Goal: Task Accomplishment & Management: Manage account settings

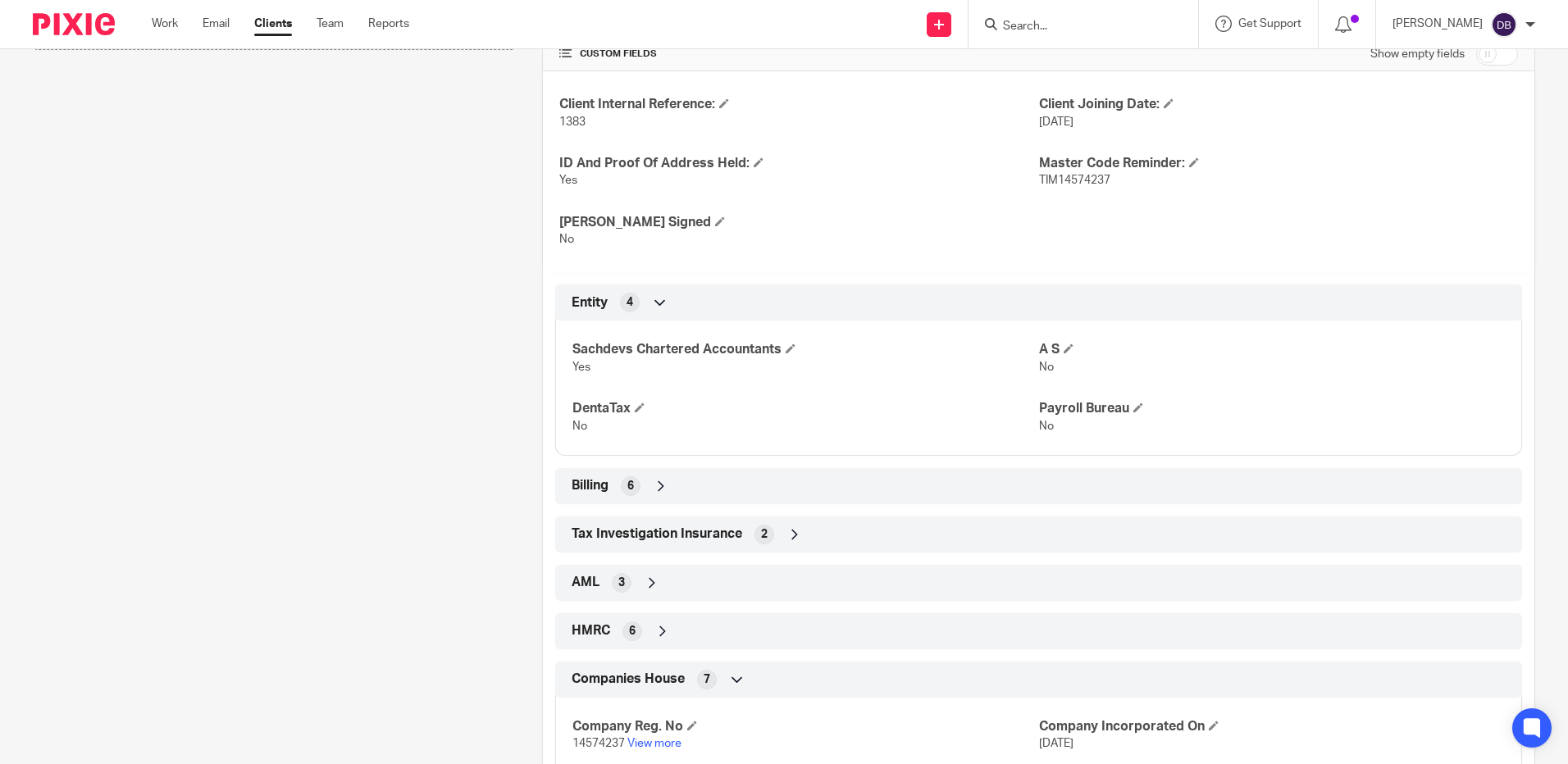
scroll to position [299, 0]
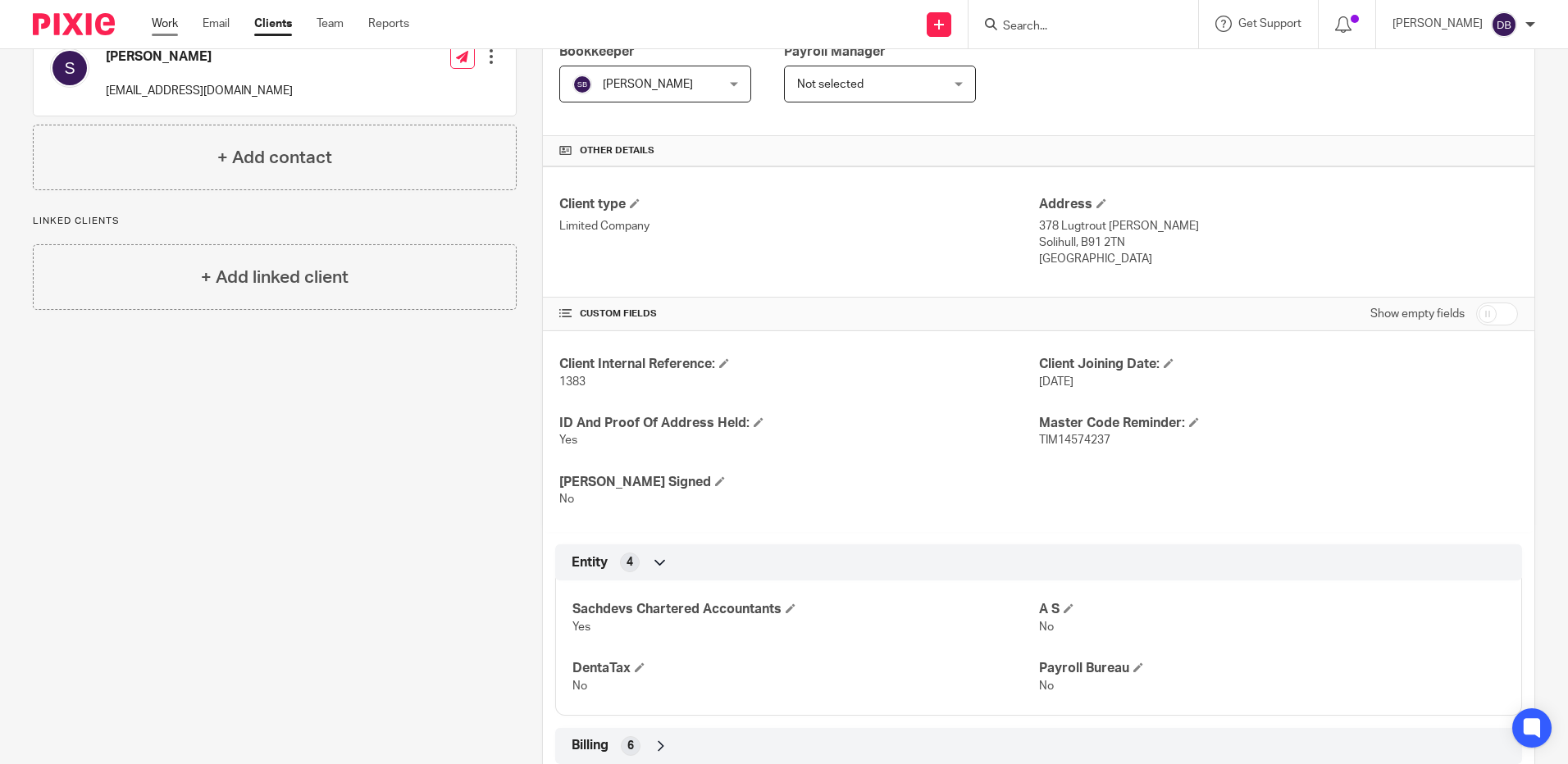
click at [178, 19] on link "Work" at bounding box center [164, 24] width 26 height 17
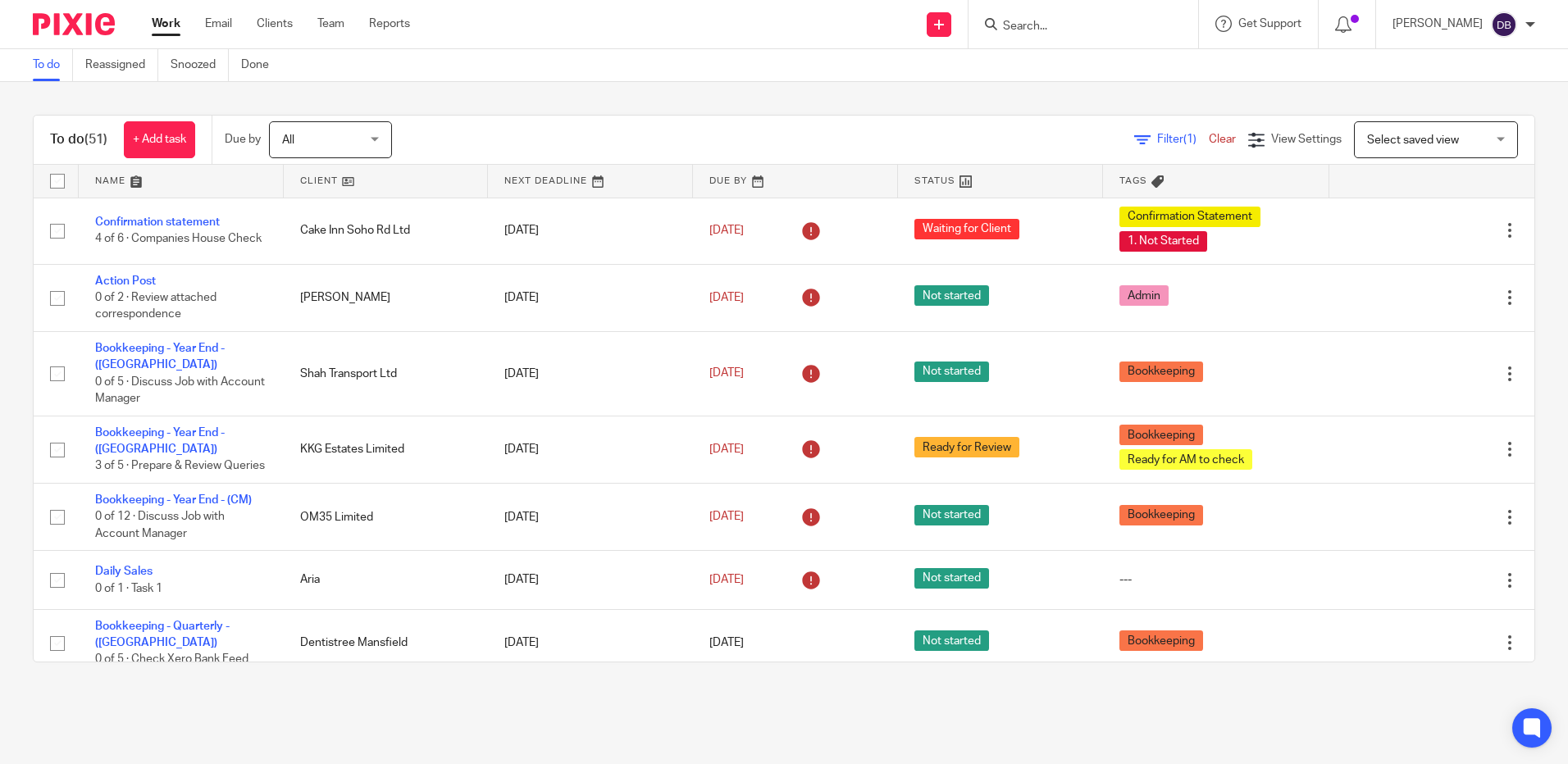
click at [133, 181] on link at bounding box center [181, 180] width 205 height 32
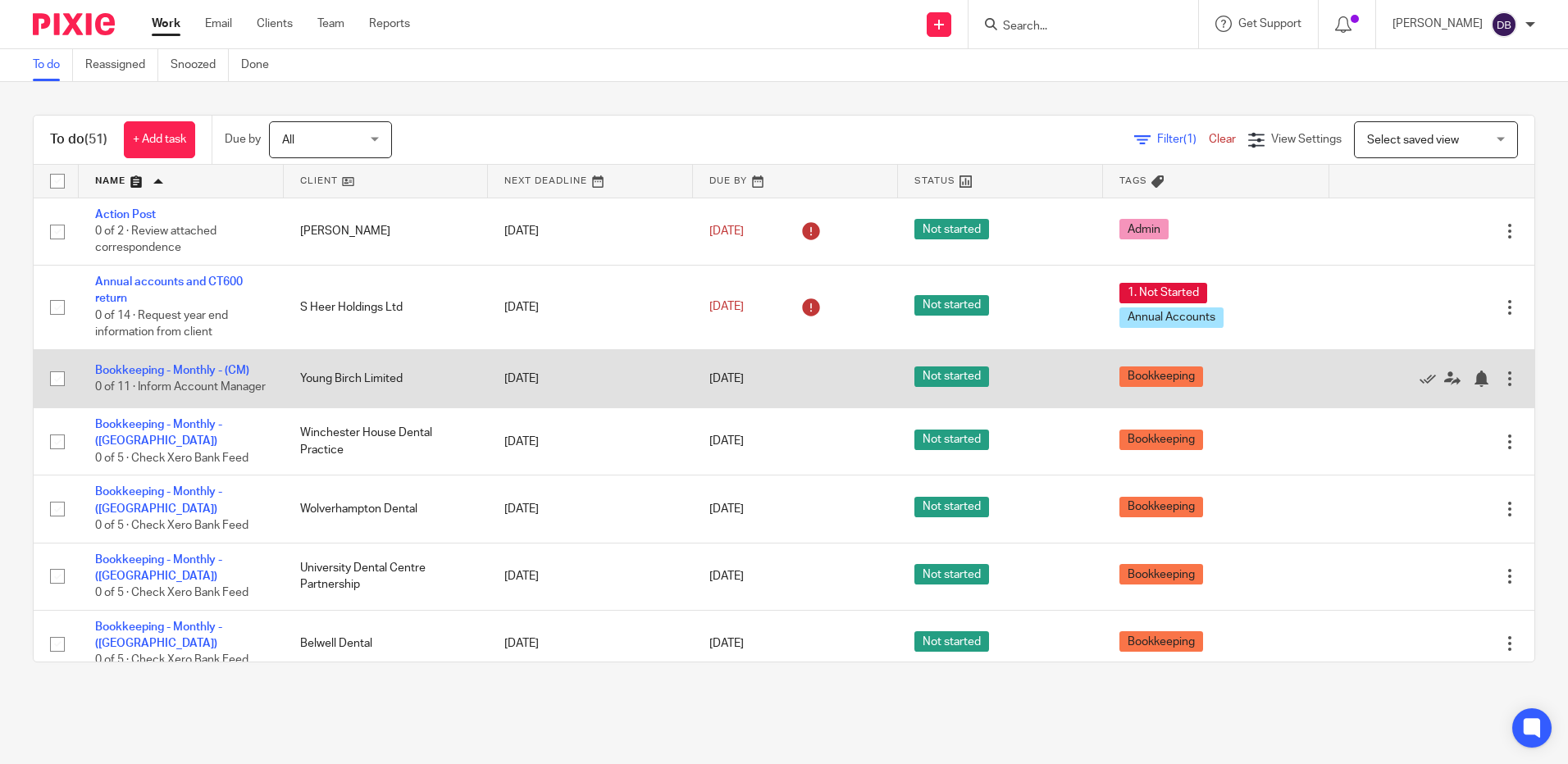
click at [56, 384] on input "checkbox" at bounding box center [58, 379] width 32 height 32
click at [59, 382] on input "checkbox" at bounding box center [58, 379] width 32 height 32
checkbox input "false"
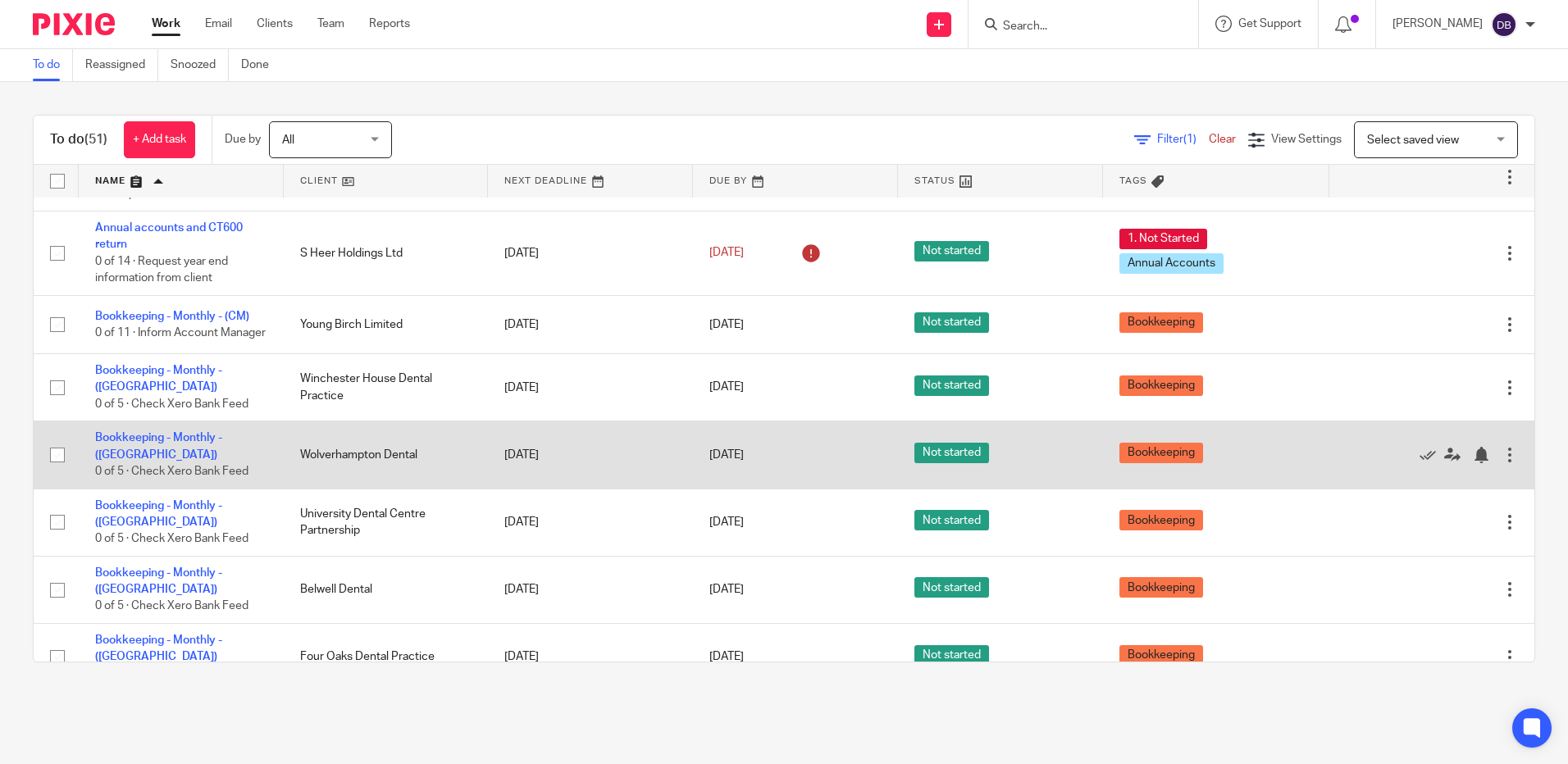
scroll to position [82, 0]
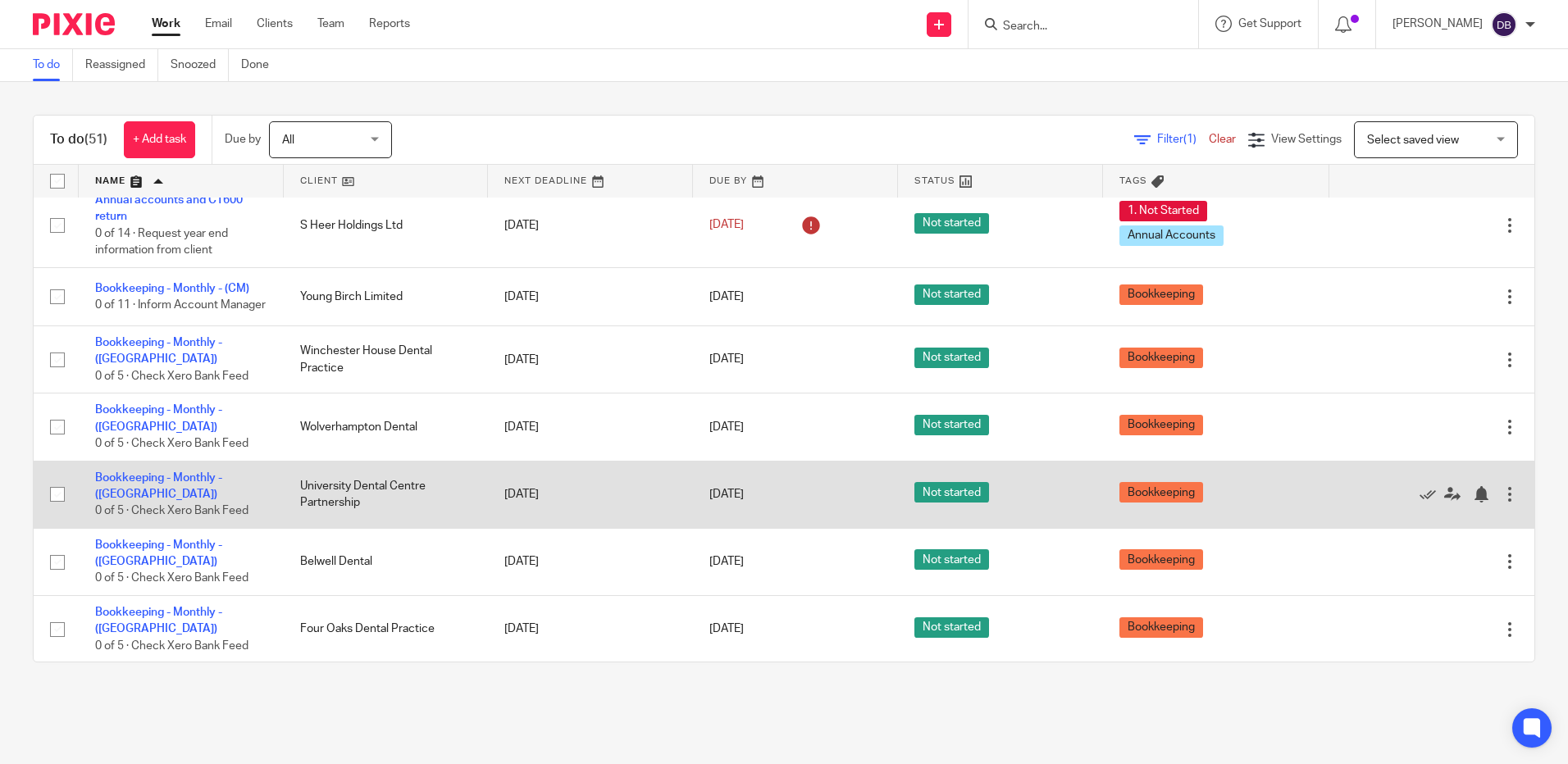
click at [60, 482] on input "checkbox" at bounding box center [58, 495] width 32 height 32
checkbox input "false"
click at [1419, 486] on icon at bounding box center [1428, 495] width 17 height 17
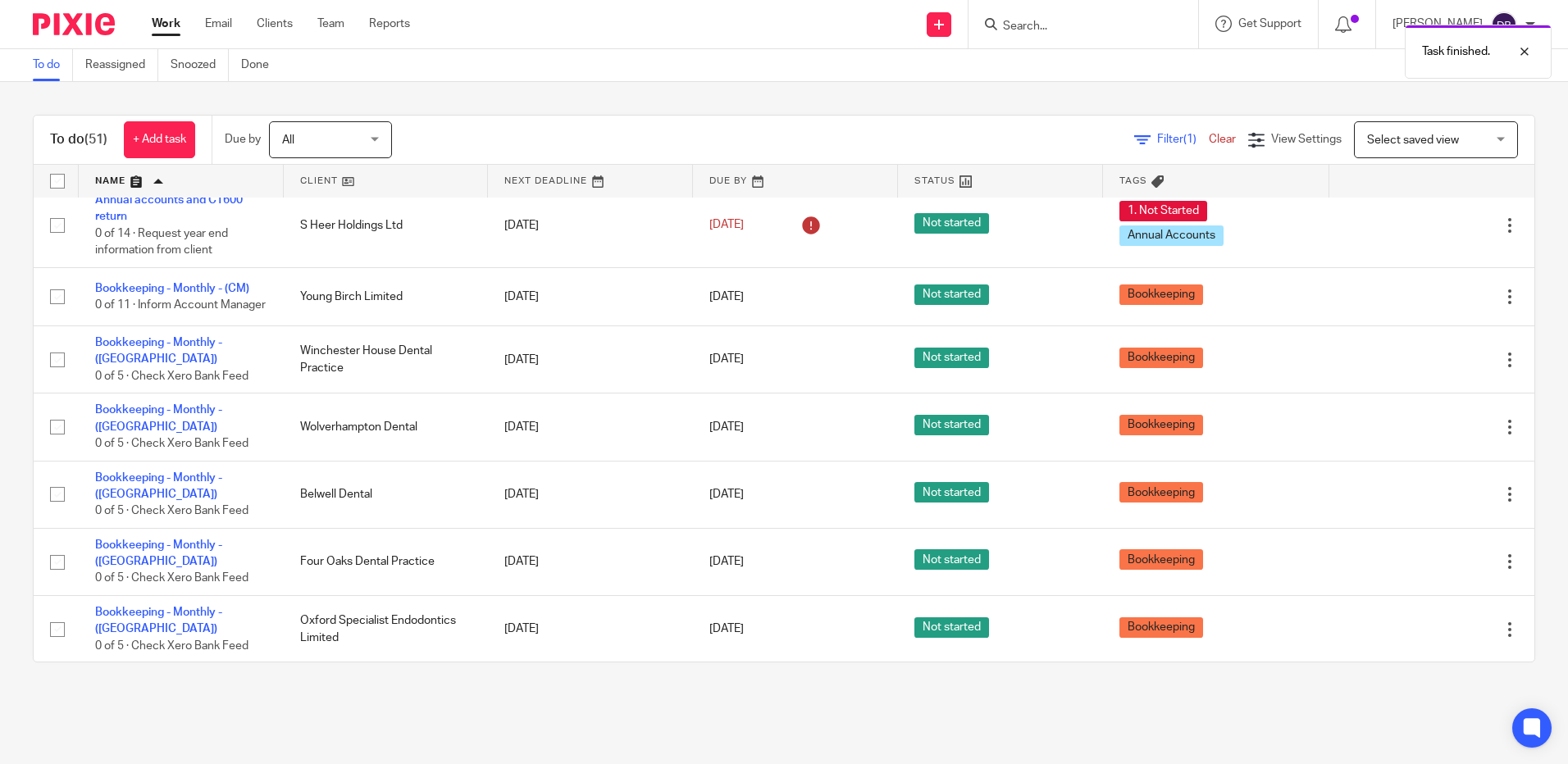
click at [1419, 486] on icon at bounding box center [1428, 495] width 17 height 17
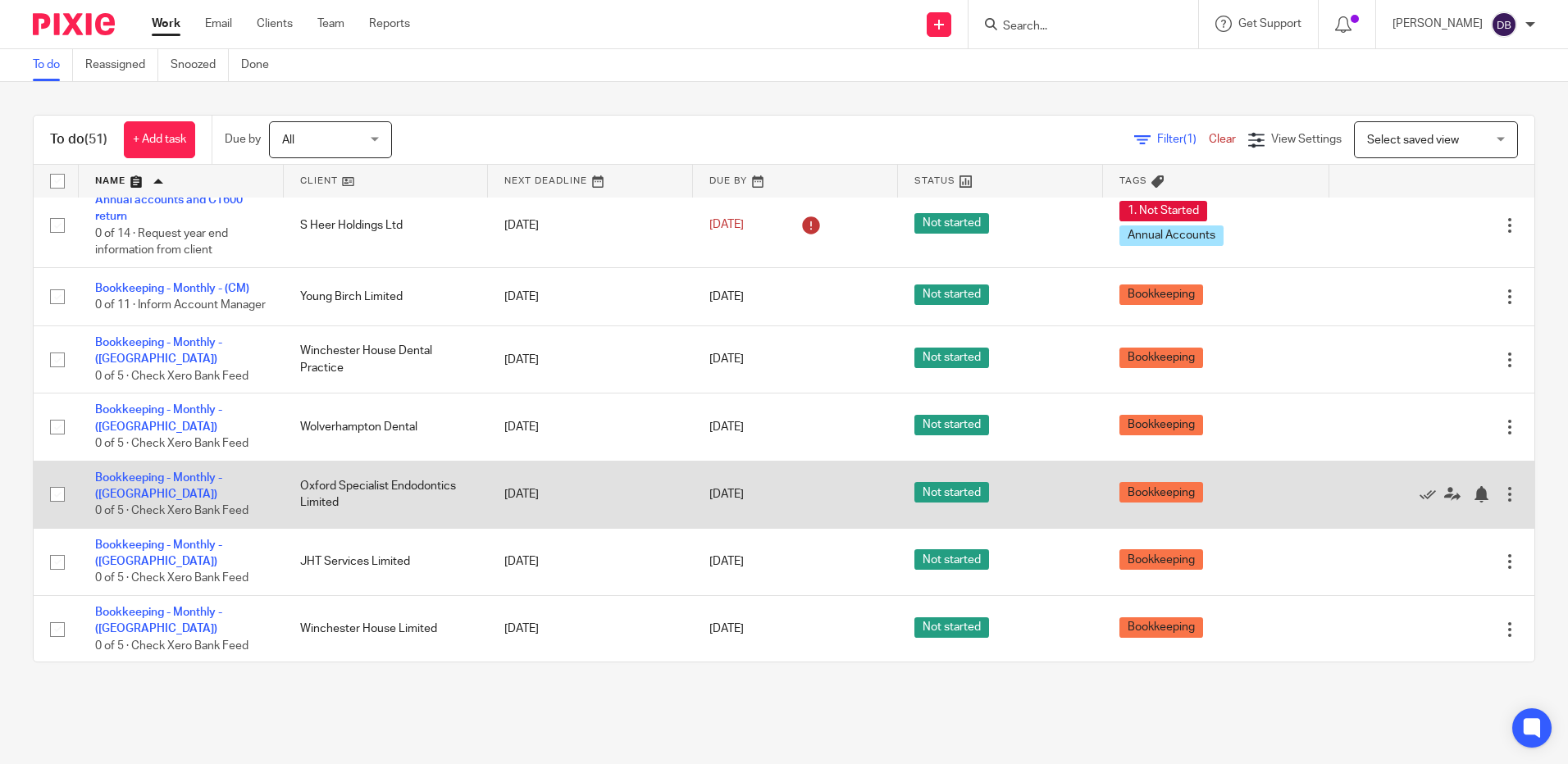
click at [58, 483] on input "checkbox" at bounding box center [58, 495] width 32 height 32
checkbox input "true"
click at [1419, 486] on icon at bounding box center [1428, 495] width 17 height 17
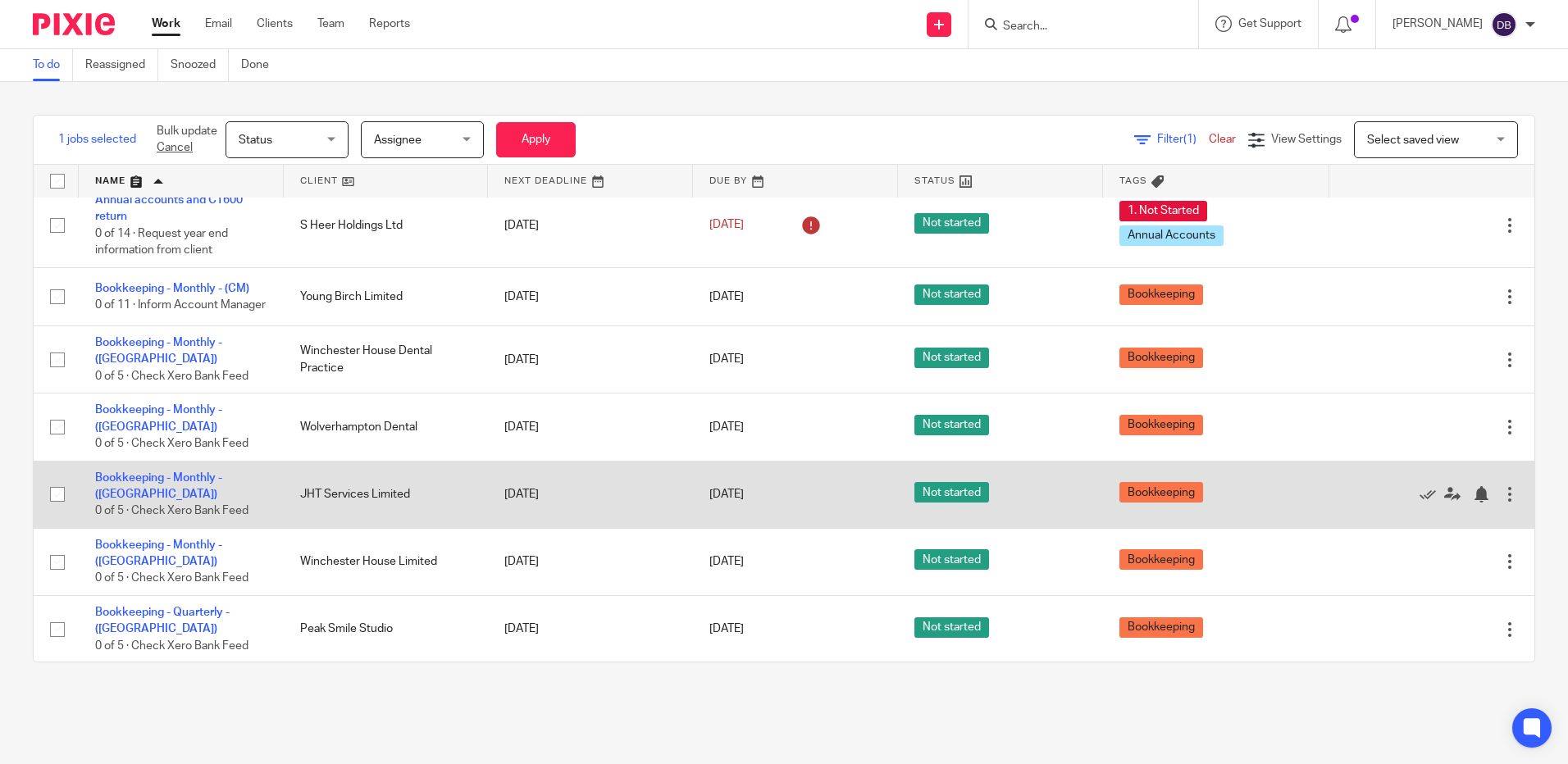
click at [61, 479] on input "checkbox" at bounding box center [58, 495] width 32 height 32
checkbox input "true"
click at [1419, 486] on icon at bounding box center [1428, 495] width 17 height 17
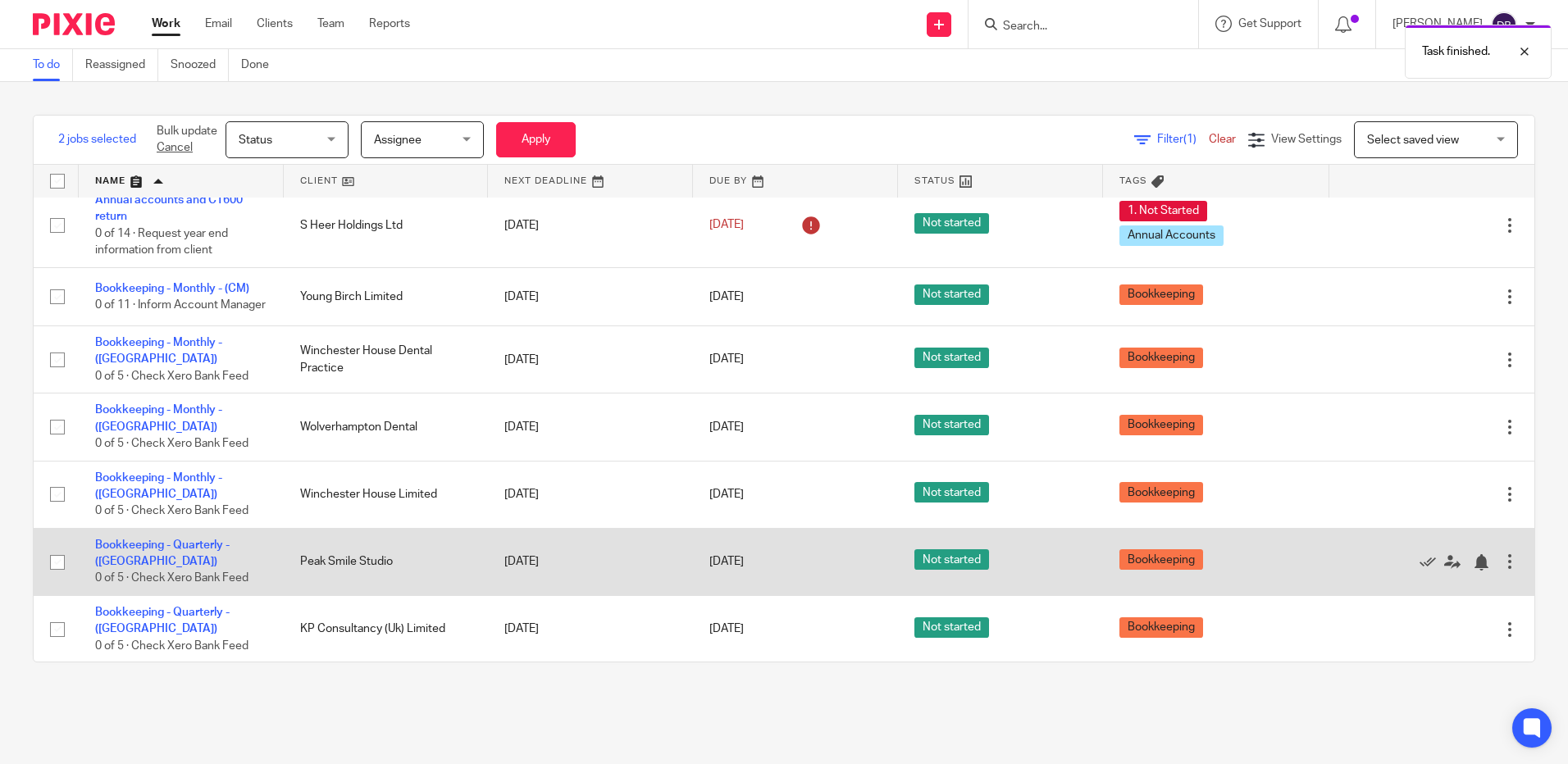
scroll to position [164, 0]
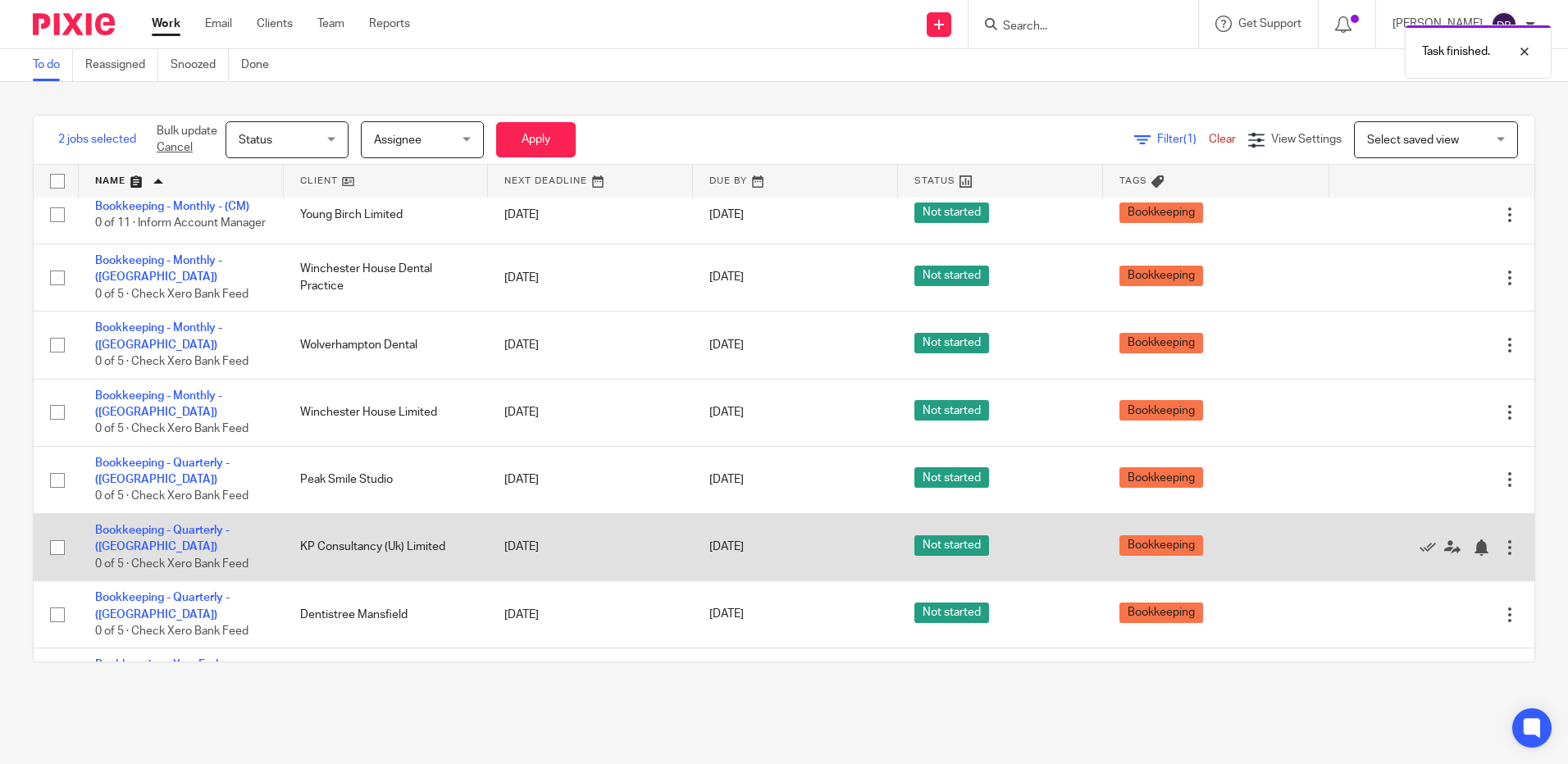
click at [59, 532] on input "checkbox" at bounding box center [58, 548] width 32 height 32
checkbox input "true"
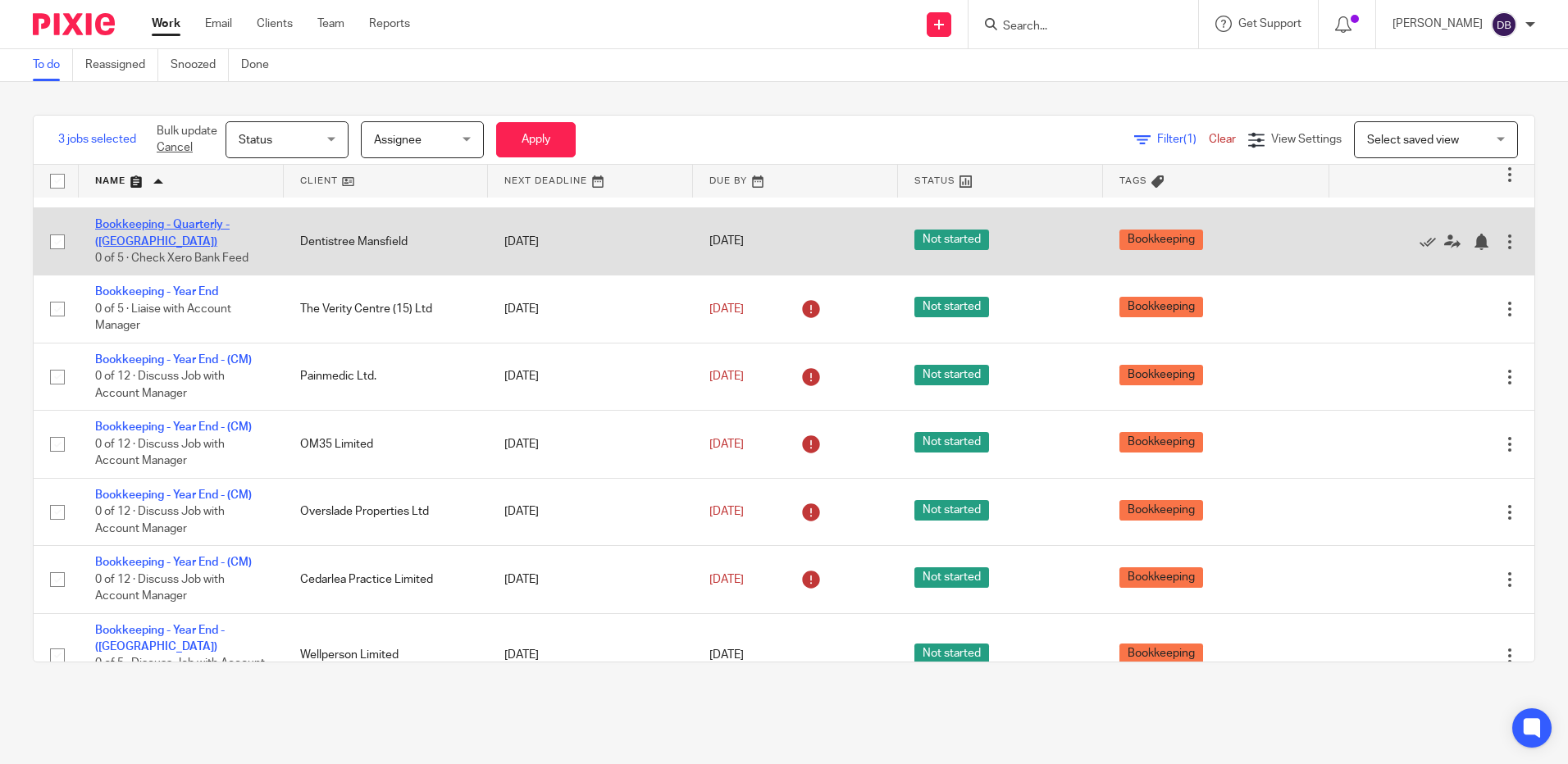
scroll to position [574, 0]
